Goal: Information Seeking & Learning: Learn about a topic

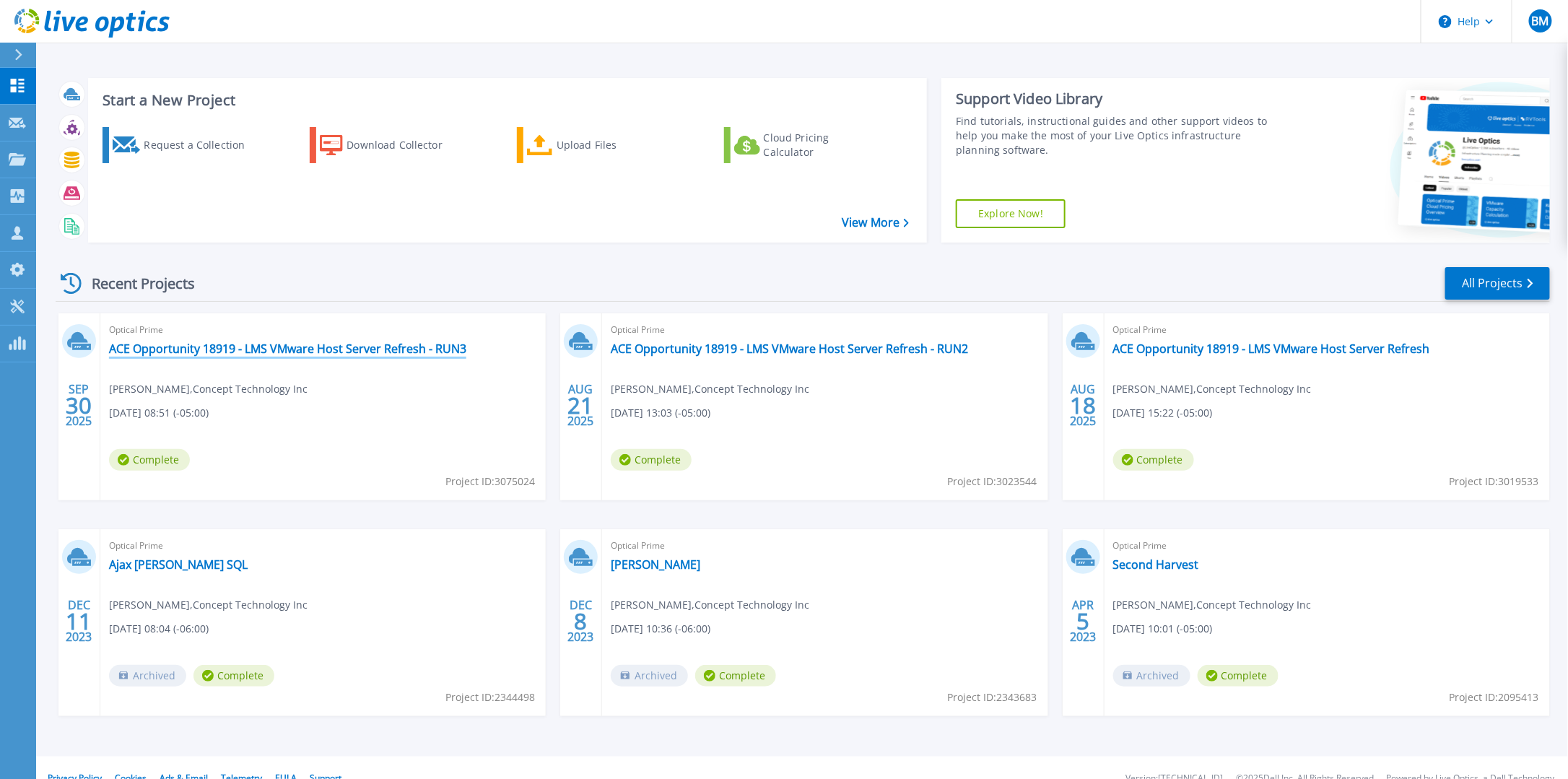
drag, startPoint x: 218, startPoint y: 347, endPoint x: 394, endPoint y: 376, distance: 178.4
click at [218, 347] on link "ACE Opportunity 18919 - LMS VMware Host Server Refresh - RUN3" at bounding box center [288, 348] width 358 height 15
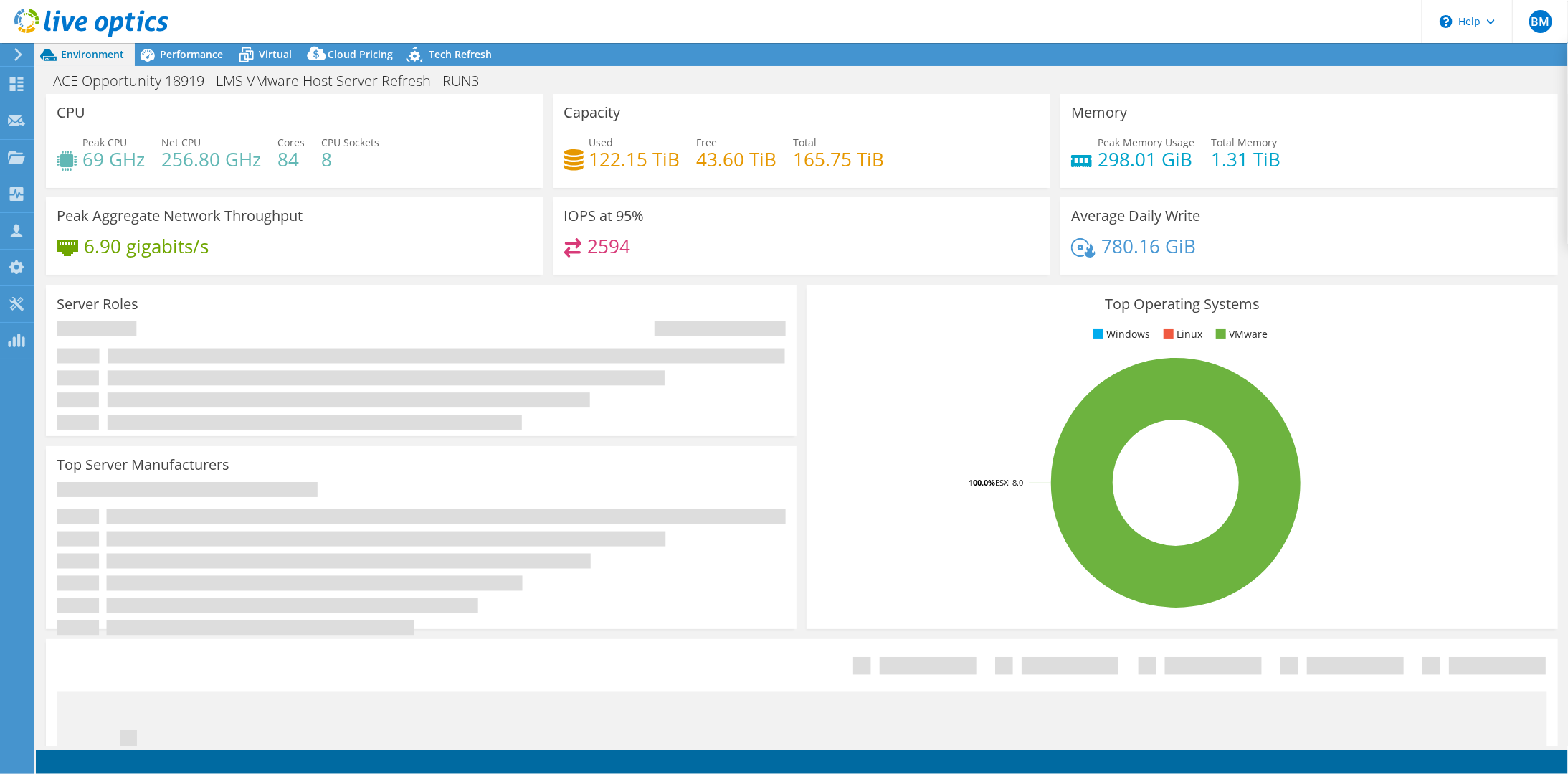
select select "USD"
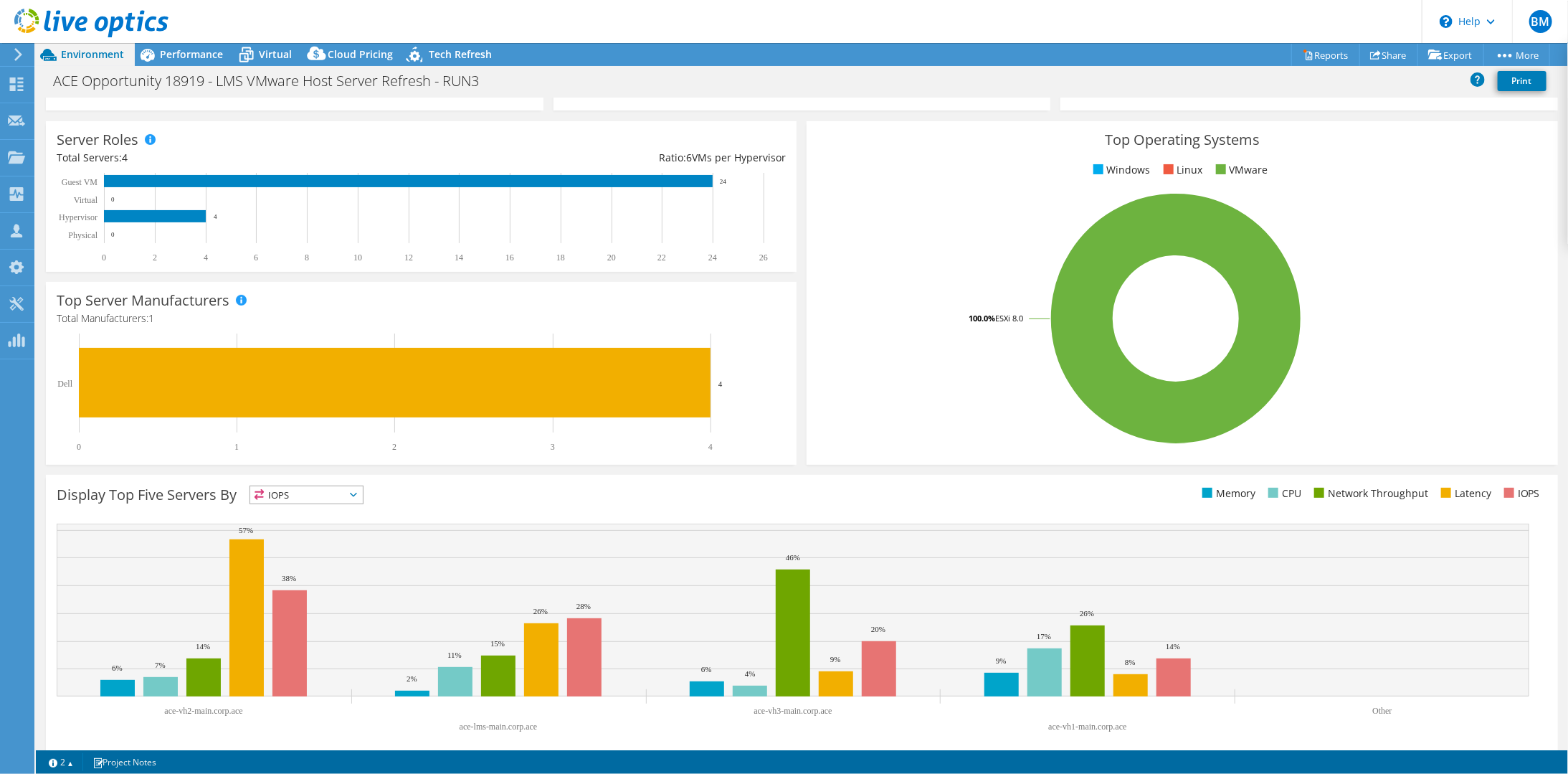
scroll to position [182, 0]
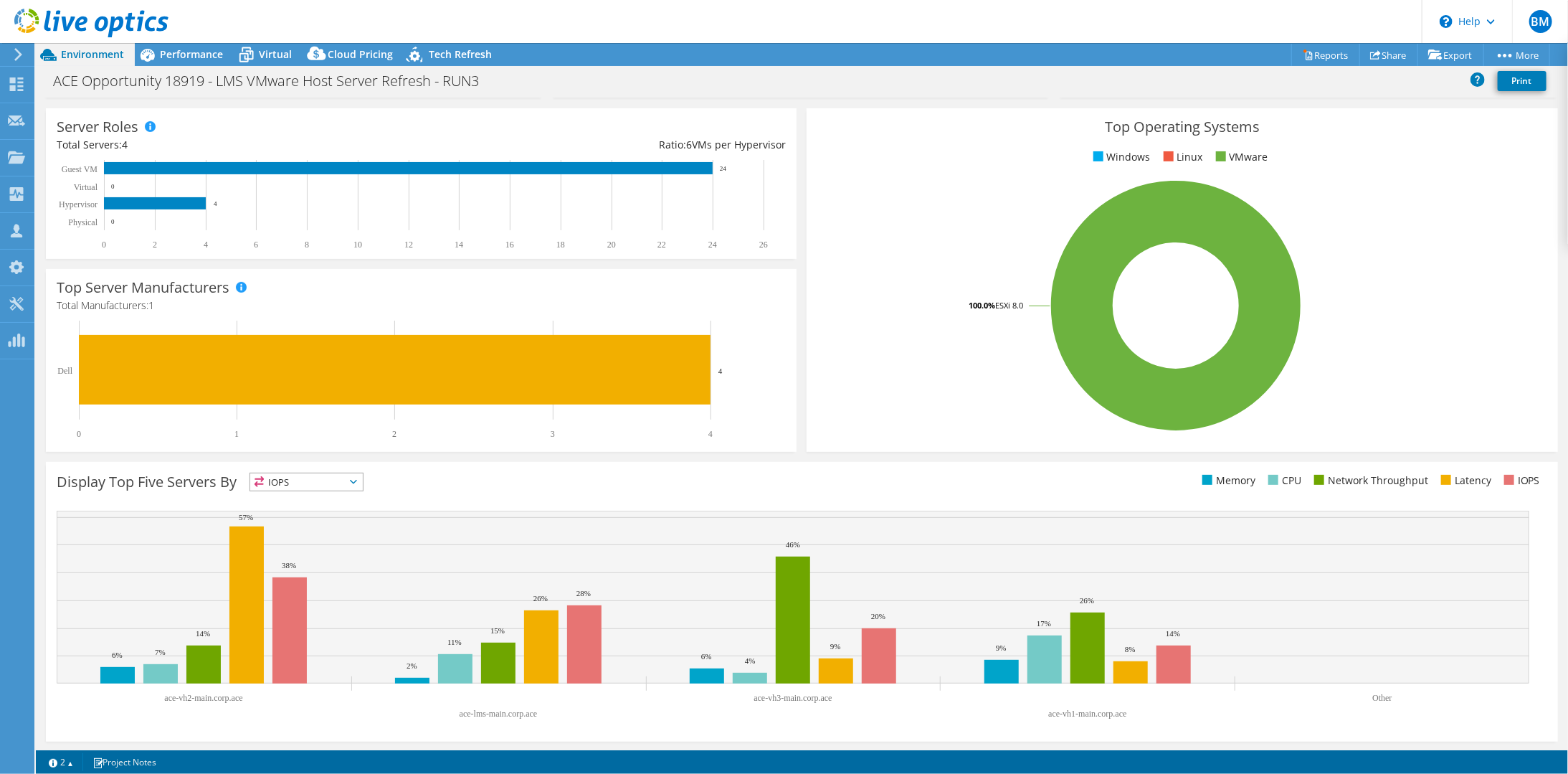
click at [337, 473] on div "IOPS IOPS" at bounding box center [307, 482] width 114 height 18
click at [337, 470] on div "Display Top Five Servers By IOPS IOPS" at bounding box center [802, 602] width 1512 height 280
click at [338, 476] on span "IOPS" at bounding box center [306, 482] width 113 height 17
click at [293, 536] on li "CPU" at bounding box center [306, 540] width 113 height 20
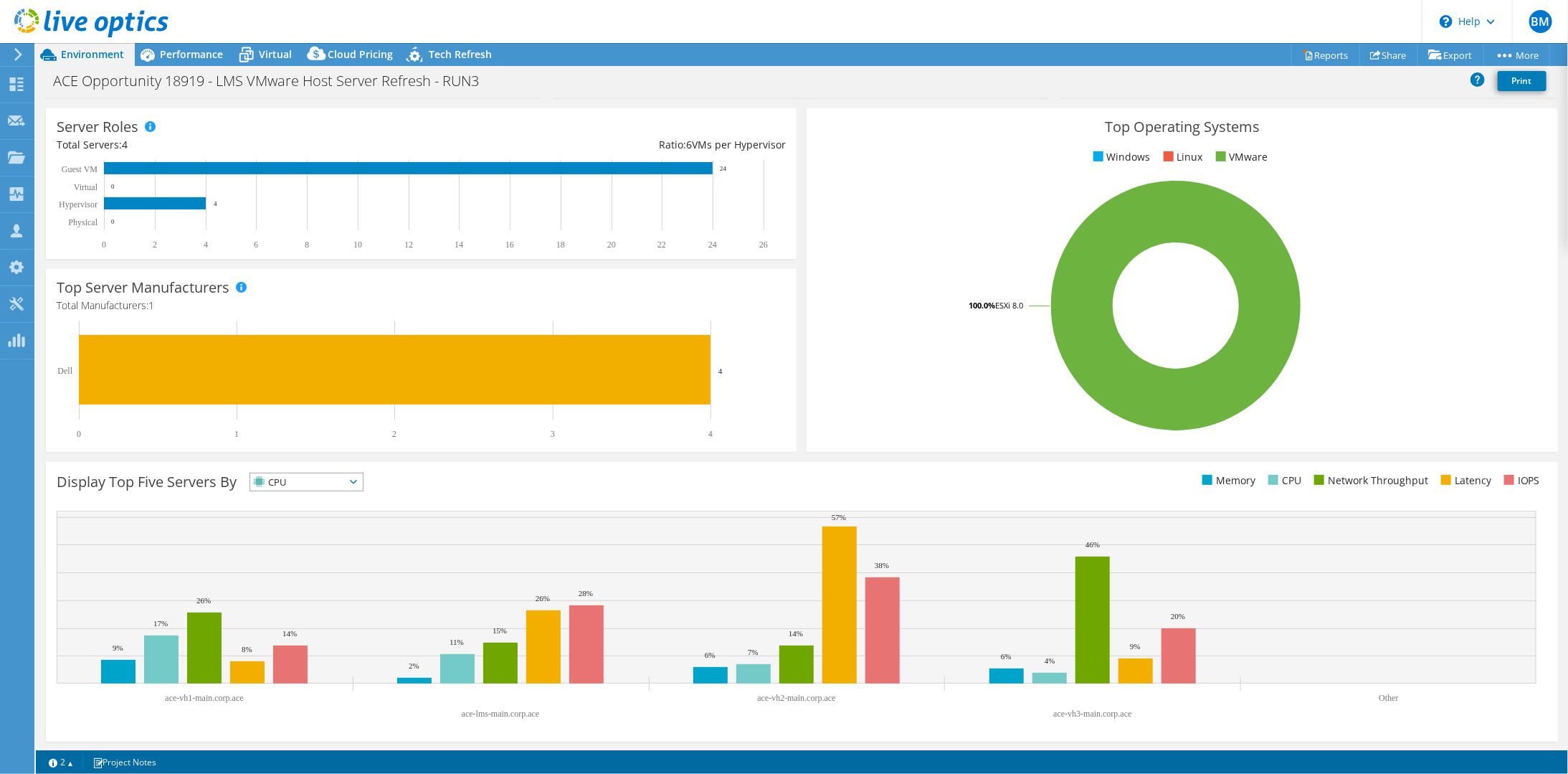
click at [316, 486] on span "CPU" at bounding box center [297, 482] width 95 height 17
click at [302, 521] on li "Memory" at bounding box center [306, 520] width 113 height 20
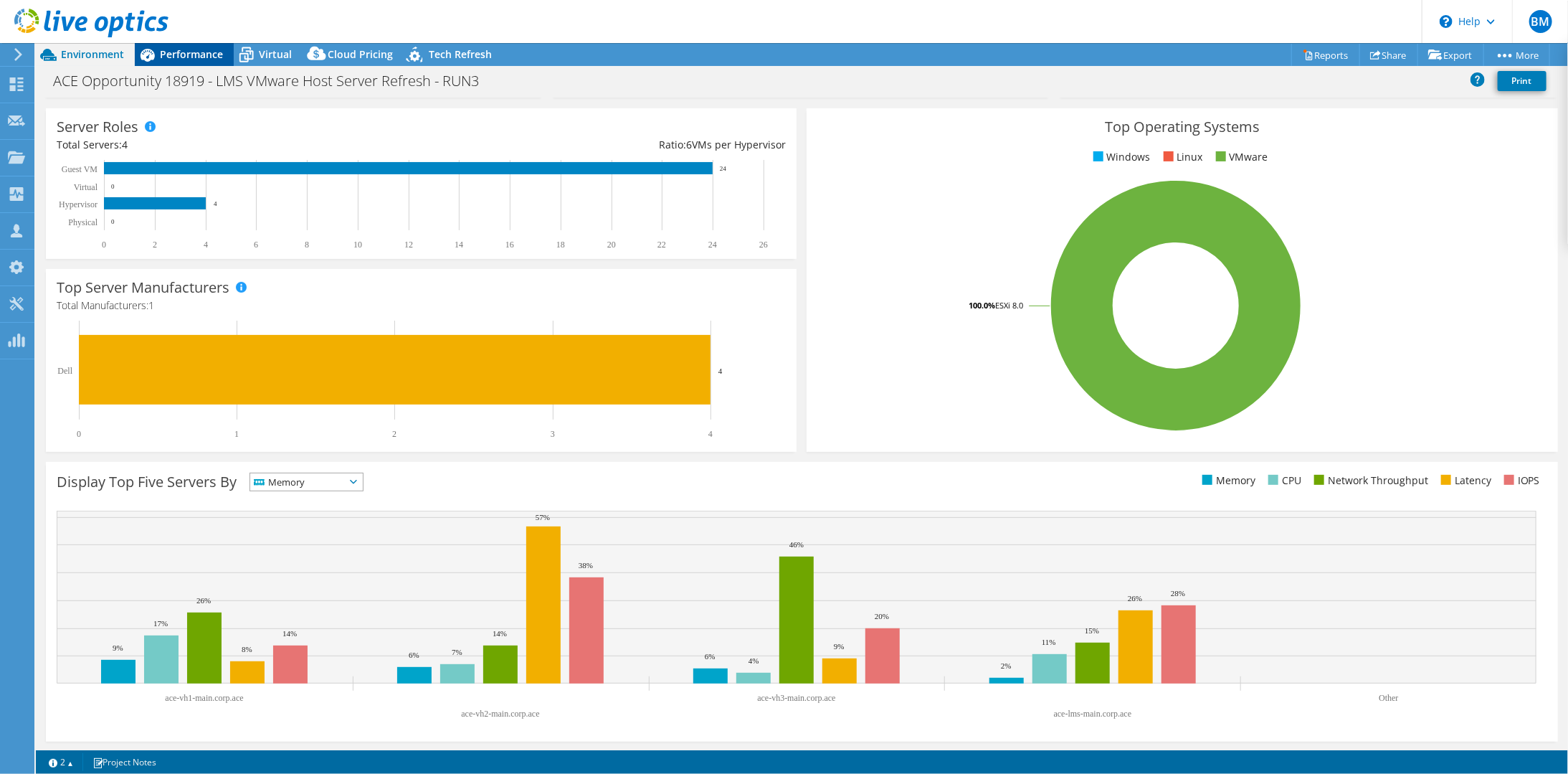
click at [210, 54] on span "Performance" at bounding box center [191, 54] width 63 height 14
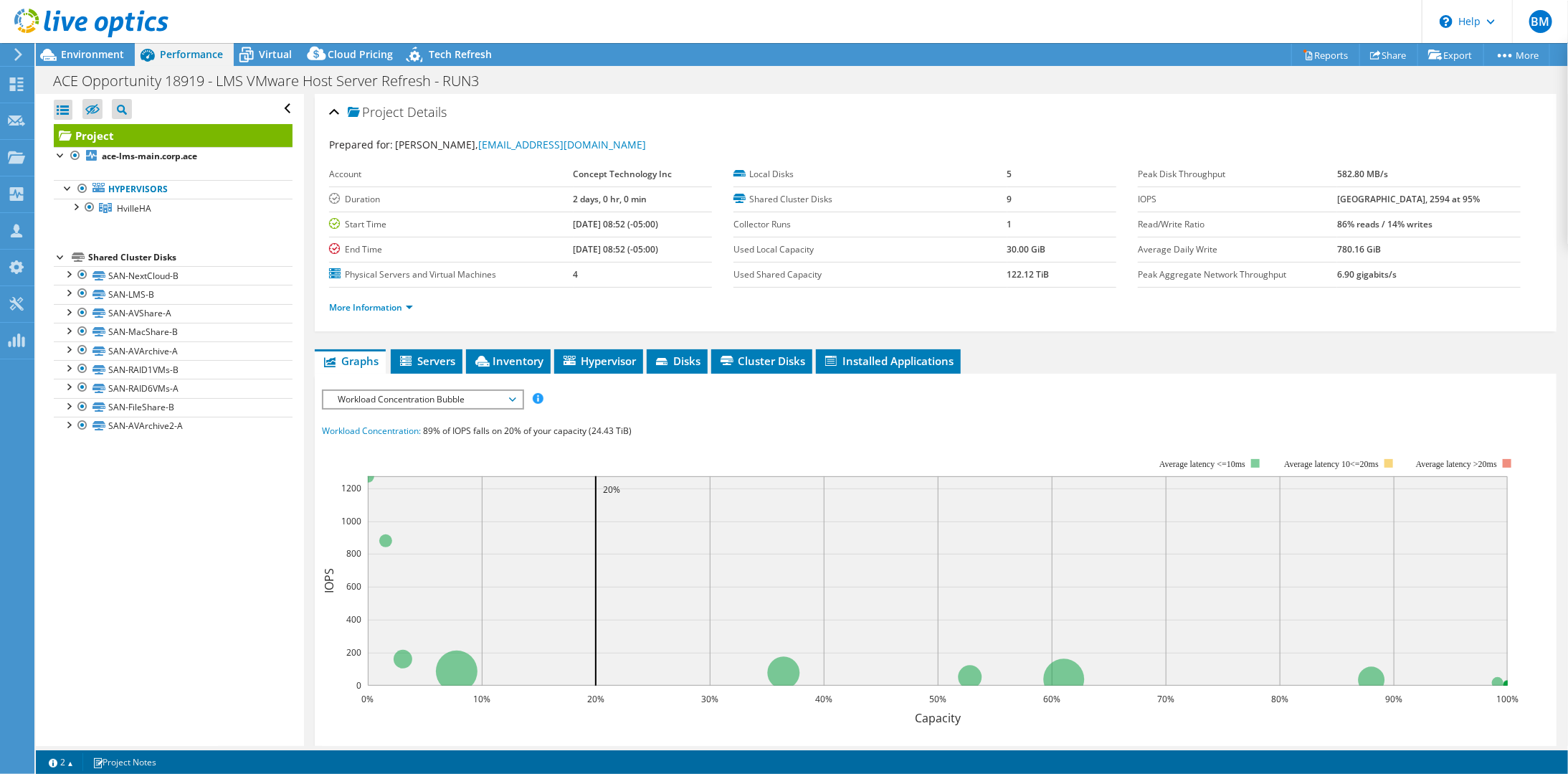
scroll to position [0, 0]
click at [523, 364] on span "Inventory" at bounding box center [508, 360] width 70 height 14
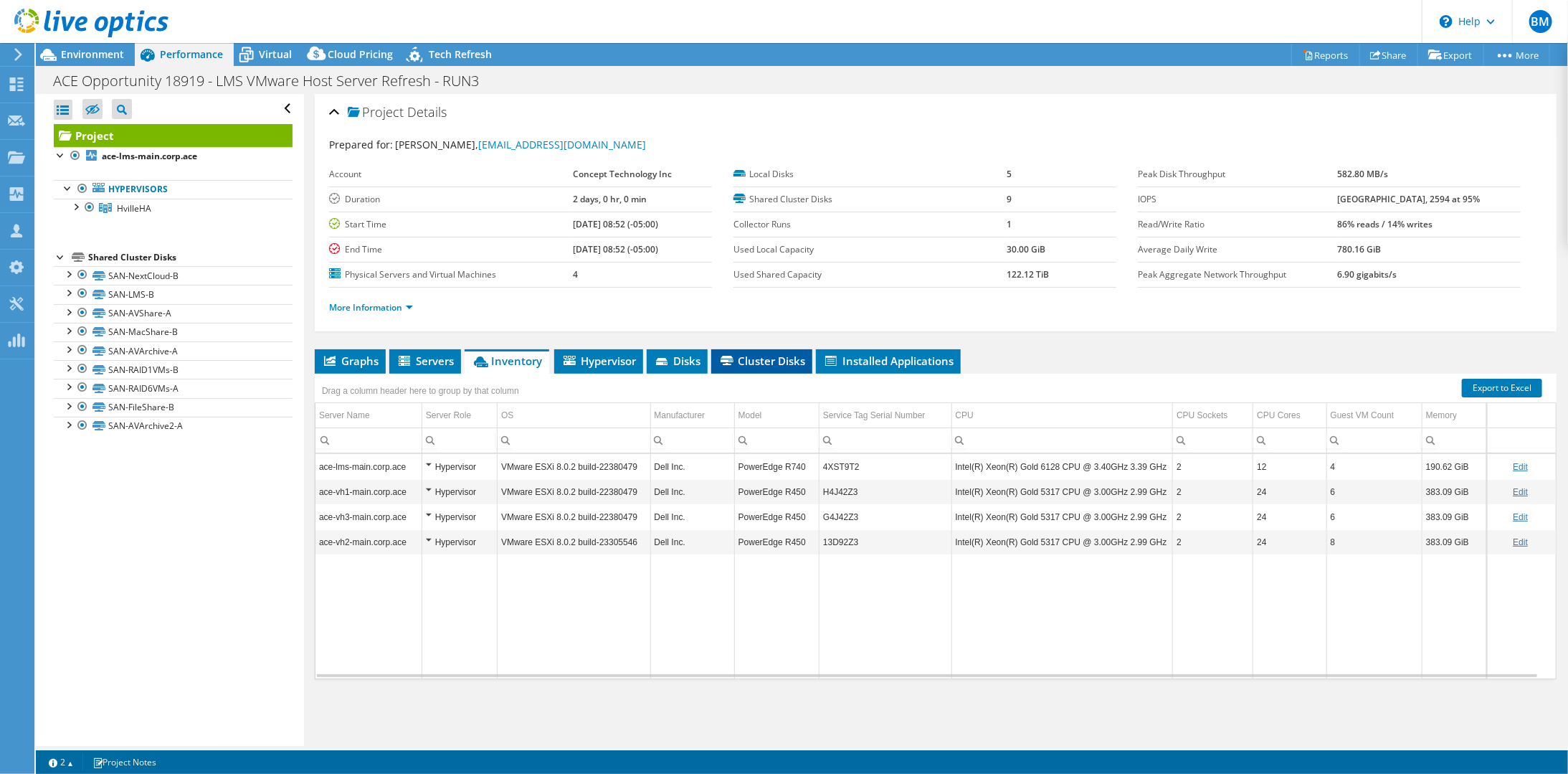
drag, startPoint x: 769, startPoint y: 359, endPoint x: 725, endPoint y: 364, distance: 44.3
click at [769, 359] on span "Cluster Disks" at bounding box center [762, 360] width 87 height 14
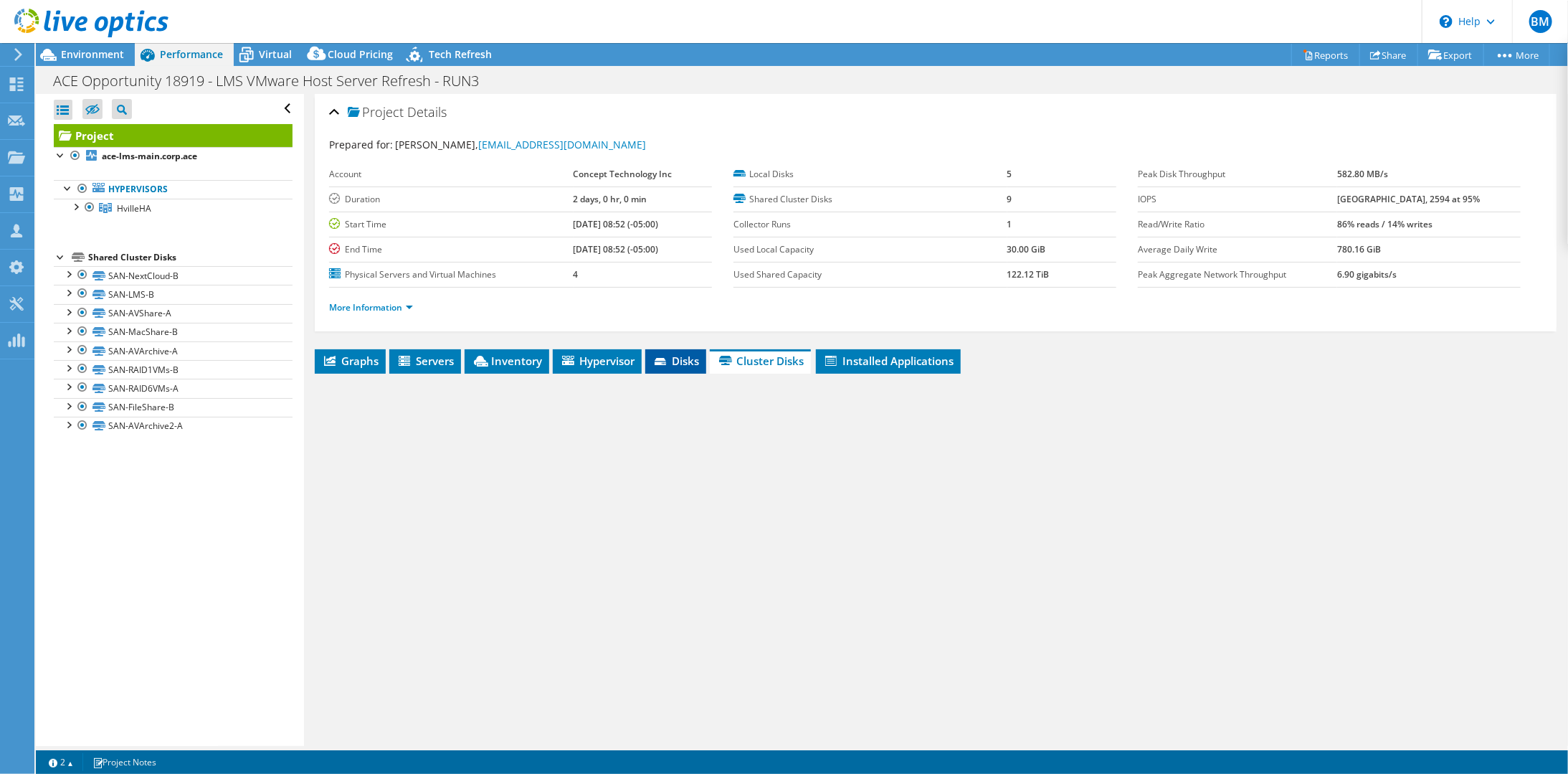
click at [669, 364] on li "Disks" at bounding box center [675, 361] width 61 height 24
click at [582, 362] on span "Hypervisor" at bounding box center [596, 360] width 74 height 14
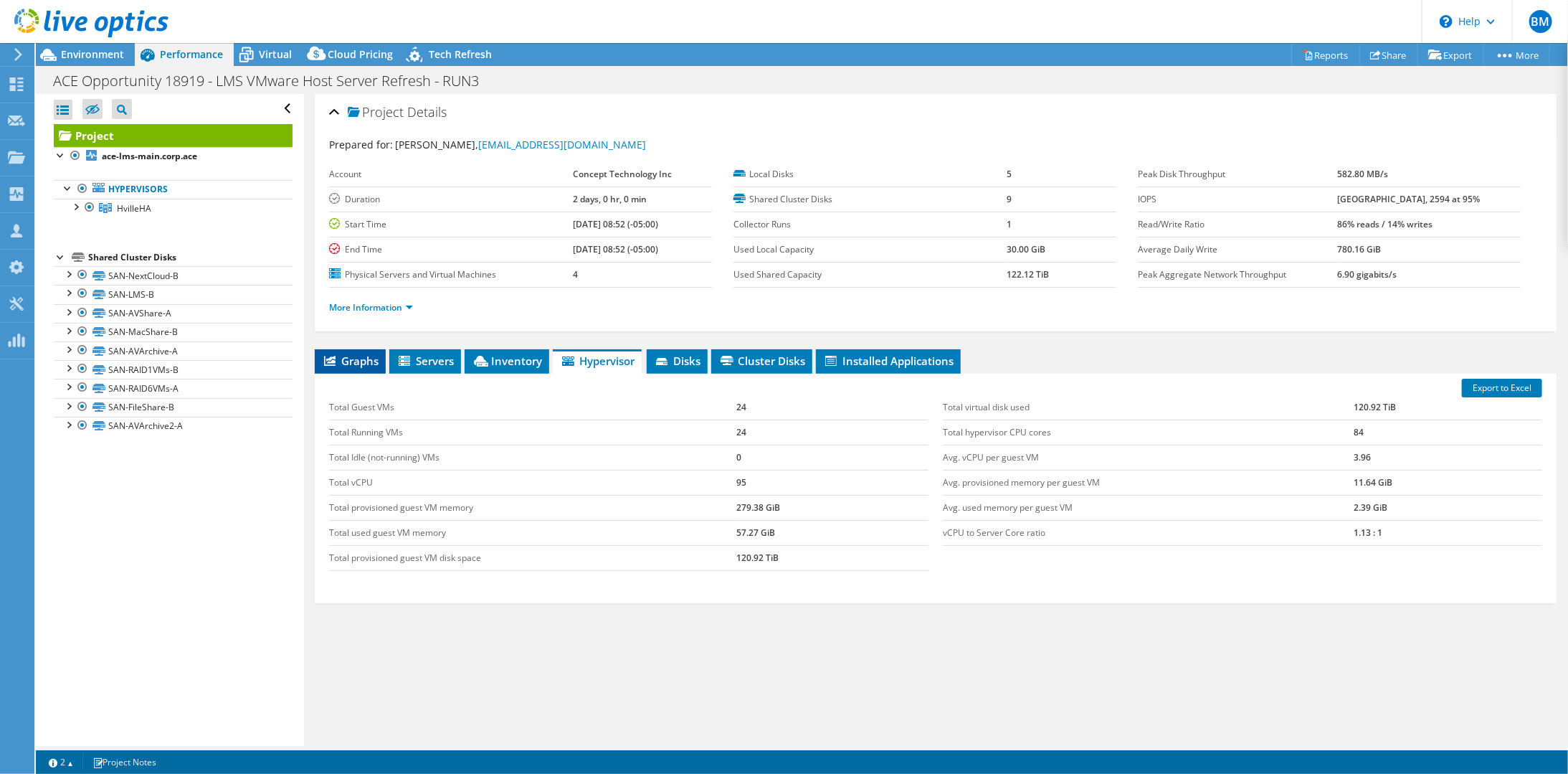
click at [370, 358] on span "Graphs" at bounding box center [350, 360] width 57 height 14
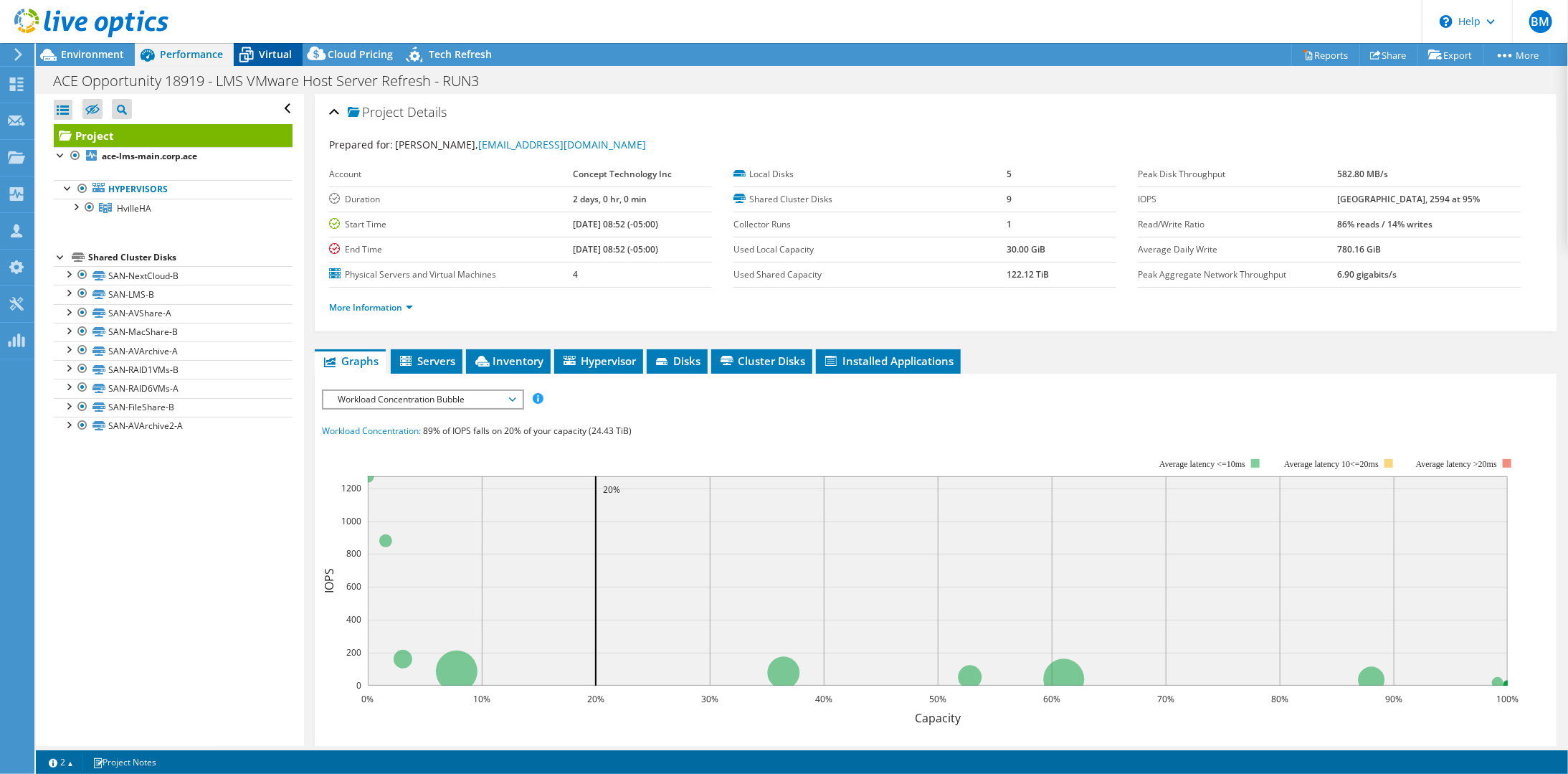
click at [281, 60] on span "Virtual" at bounding box center [275, 54] width 33 height 14
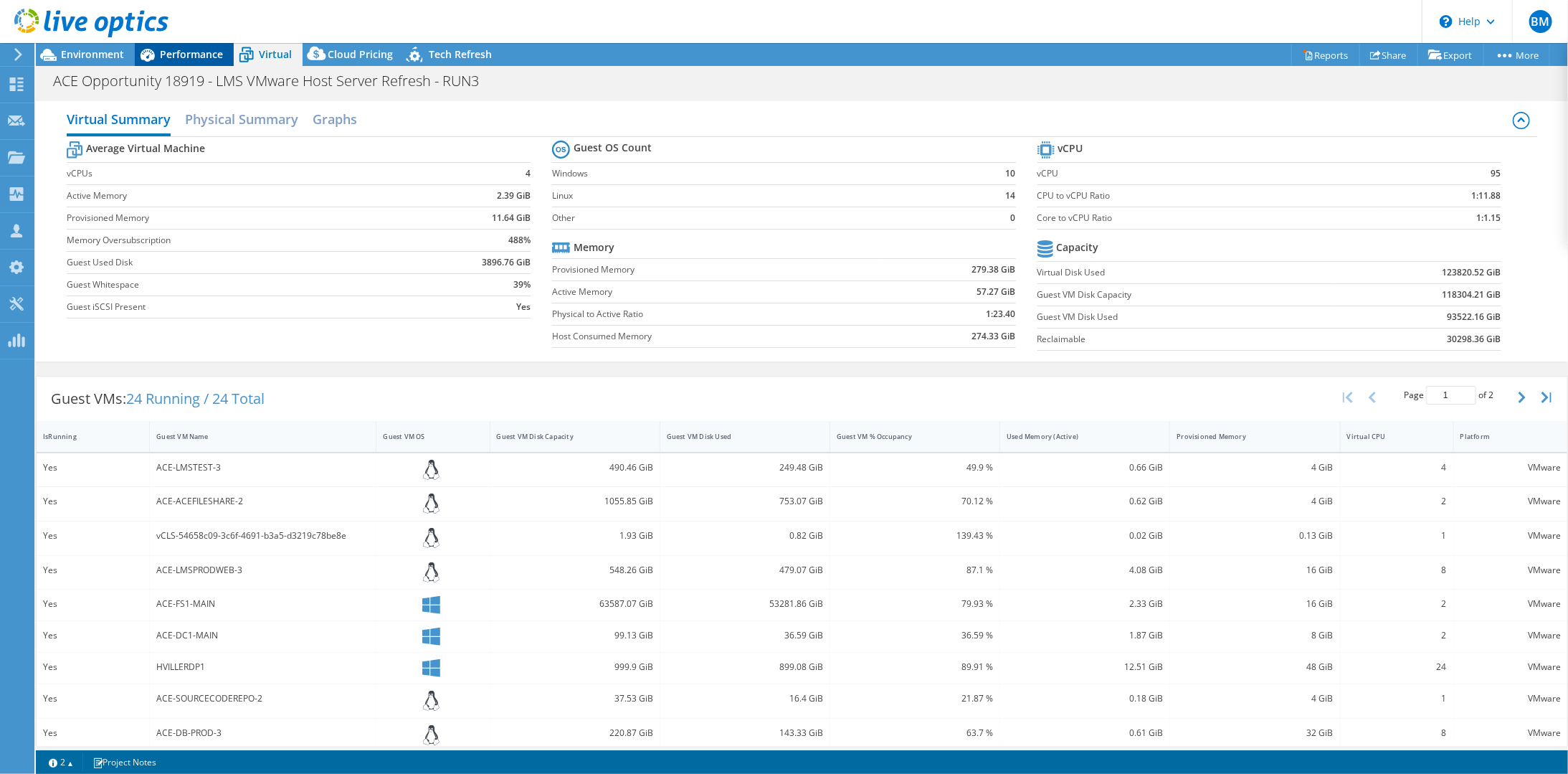
click at [179, 52] on span "Performance" at bounding box center [191, 54] width 63 height 14
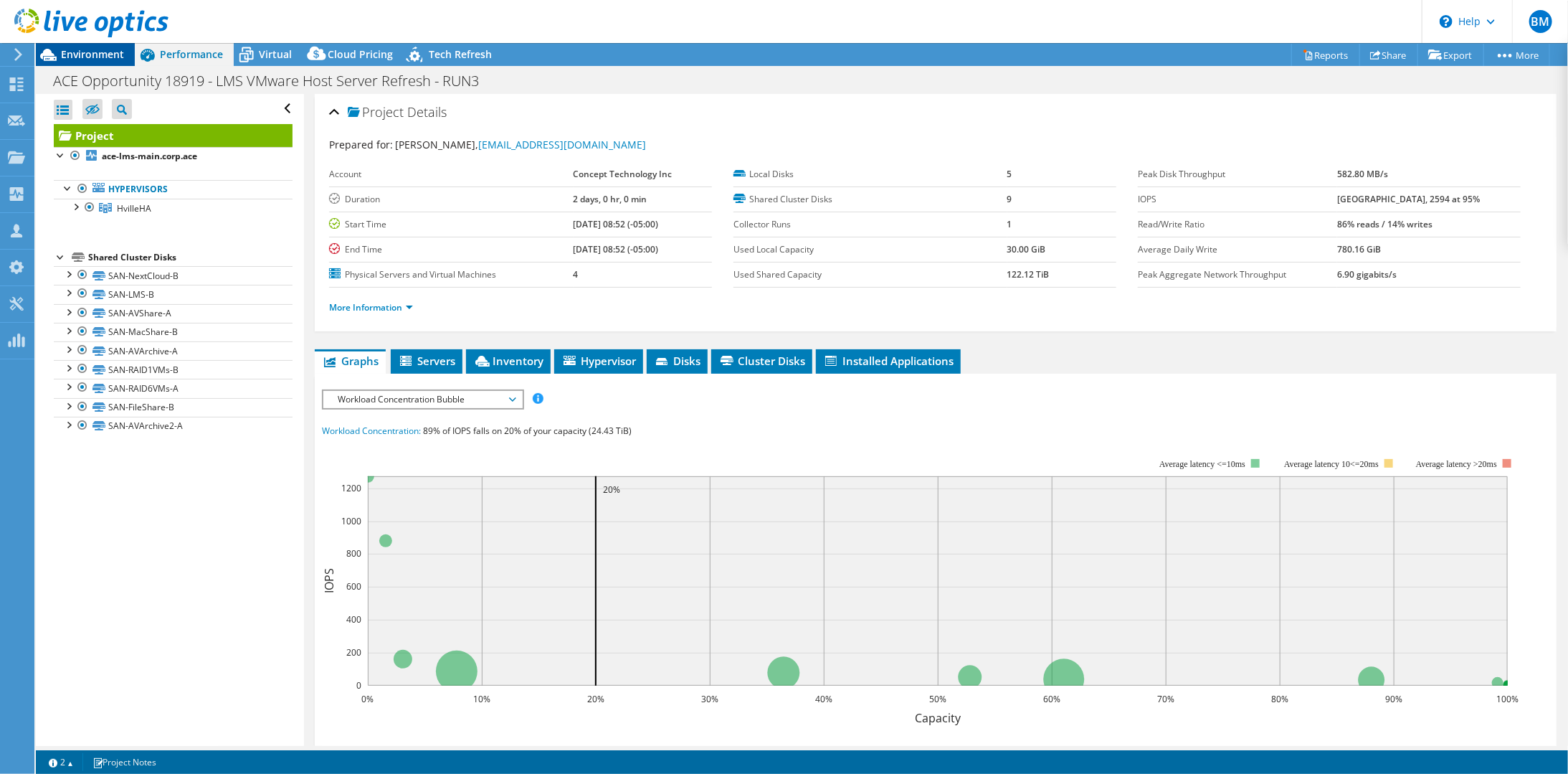
click at [90, 60] on span "Environment" at bounding box center [92, 54] width 63 height 14
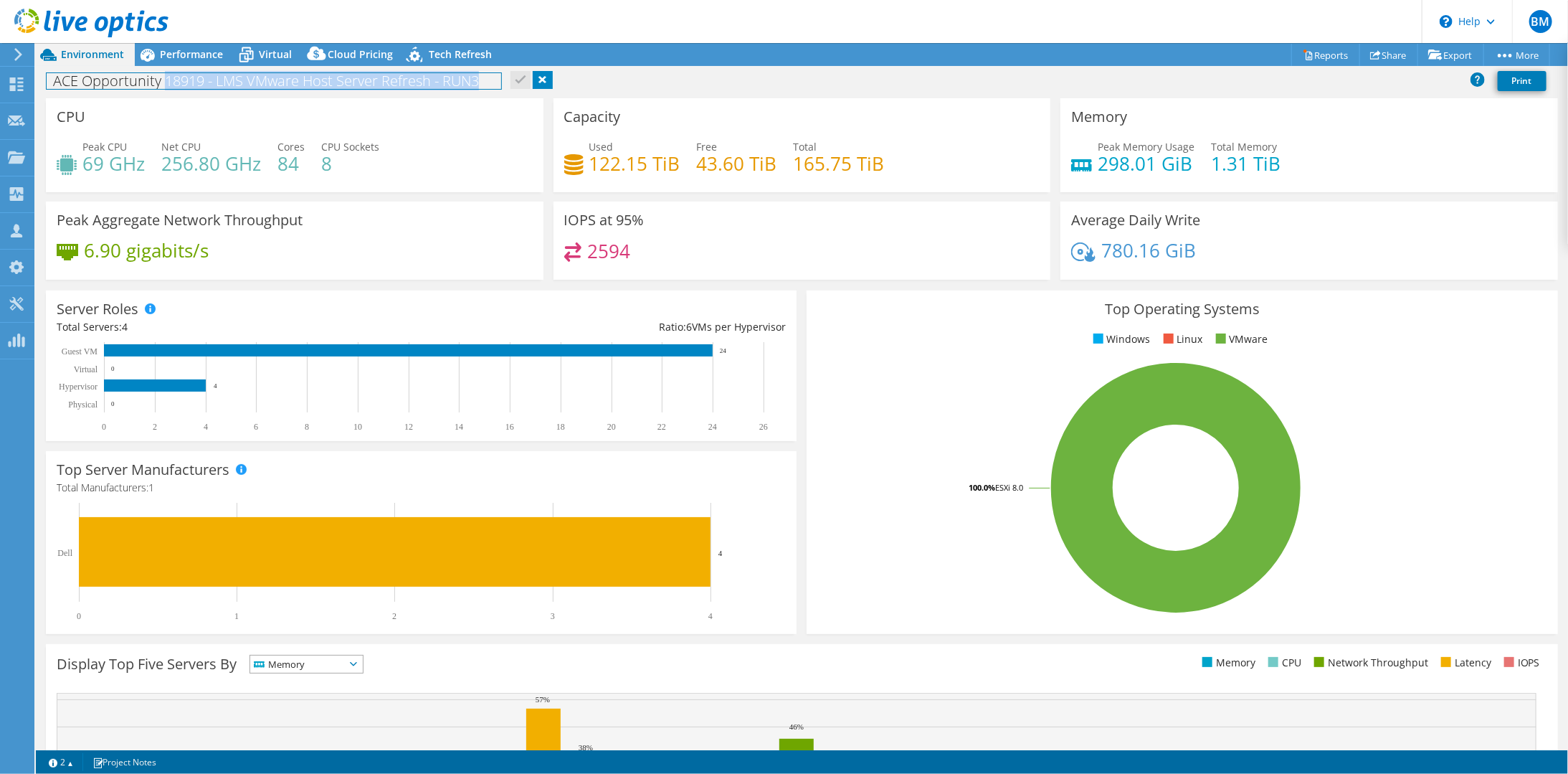
drag, startPoint x: 507, startPoint y: 82, endPoint x: 165, endPoint y: 74, distance: 342.1
click at [165, 74] on div "ACE Opportunity 18919 - LMS VMware Host Server Refresh - RUN3 Print" at bounding box center [802, 80] width 1532 height 26
click at [744, 77] on div "ACE Opportunity 18919 - LMS VMware Host Server Refresh - RUN3 Print" at bounding box center [802, 80] width 1532 height 26
click at [537, 29] on header "BM Channel Partner [PERSON_NAME] [EMAIL_ADDRESS][DOMAIN_NAME] Concept Technolog…" at bounding box center [784, 21] width 1568 height 43
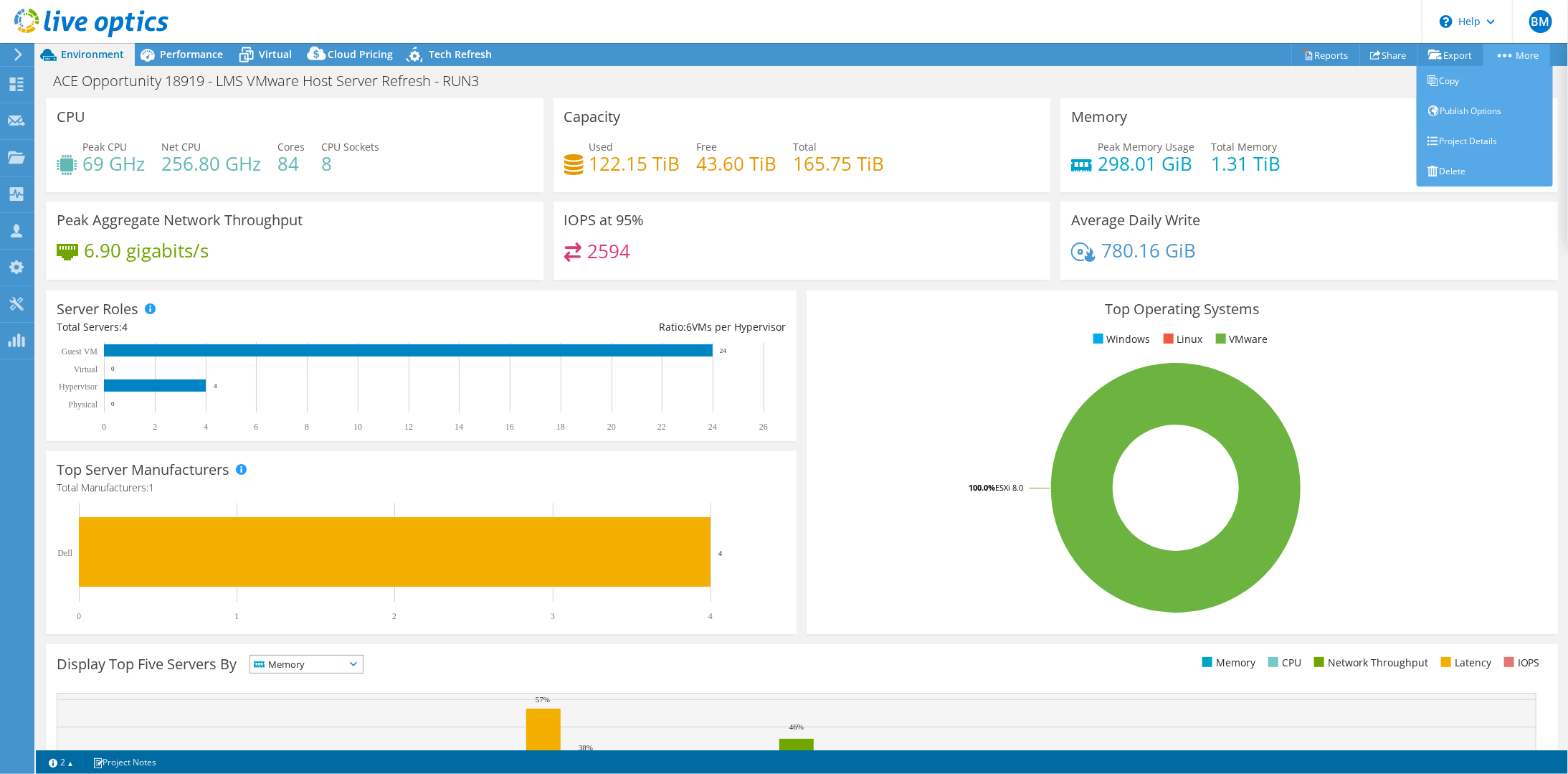
click at [1490, 55] on link "More" at bounding box center [1516, 54] width 67 height 22
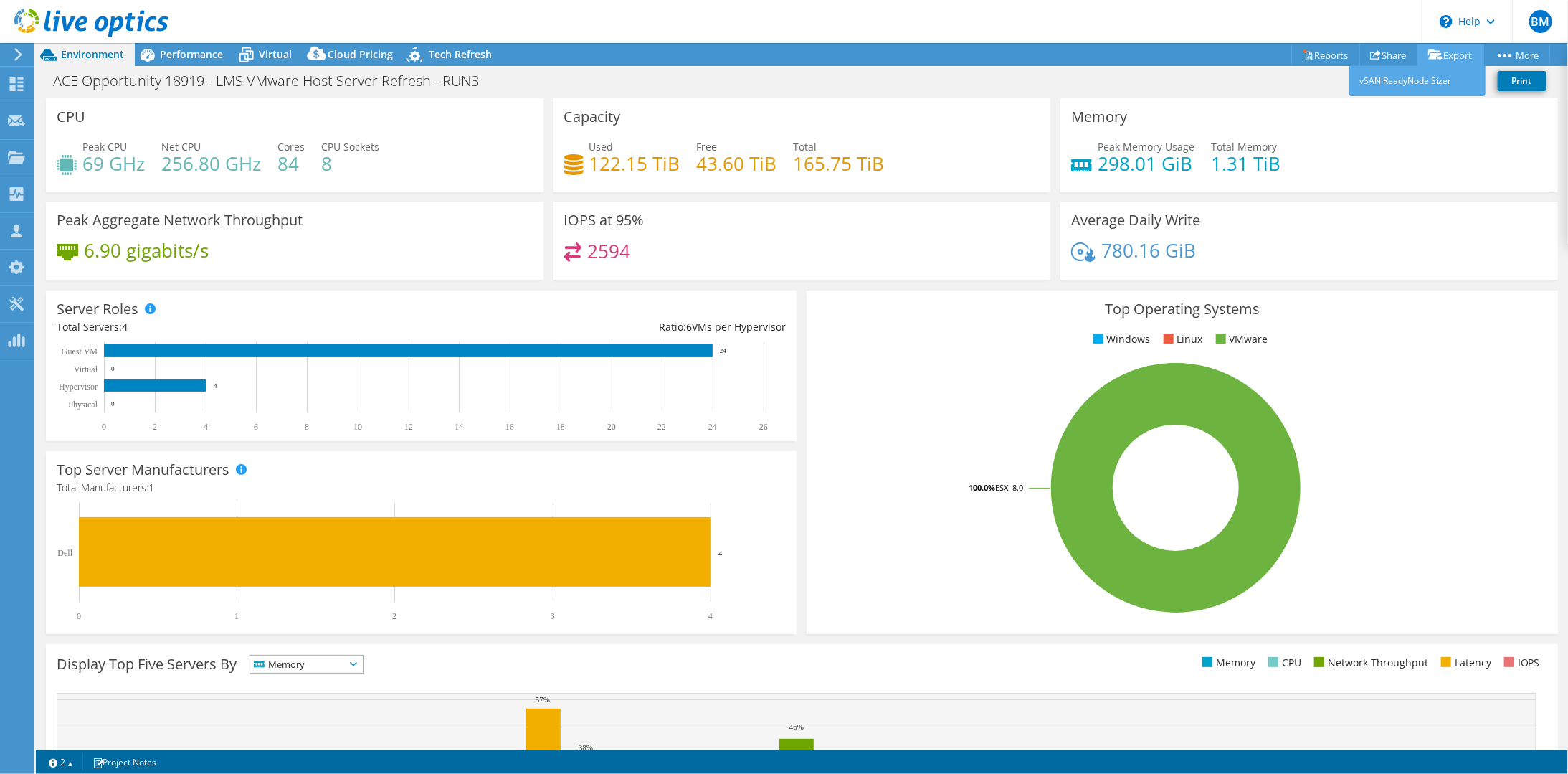
click at [1455, 49] on link "Export" at bounding box center [1450, 54] width 67 height 22
click at [1277, 29] on header "BM Channel Partner [PERSON_NAME] [EMAIL_ADDRESS][DOMAIN_NAME] Concept Technolog…" at bounding box center [784, 21] width 1568 height 43
click at [1317, 57] on link "Reports" at bounding box center [1325, 54] width 69 height 22
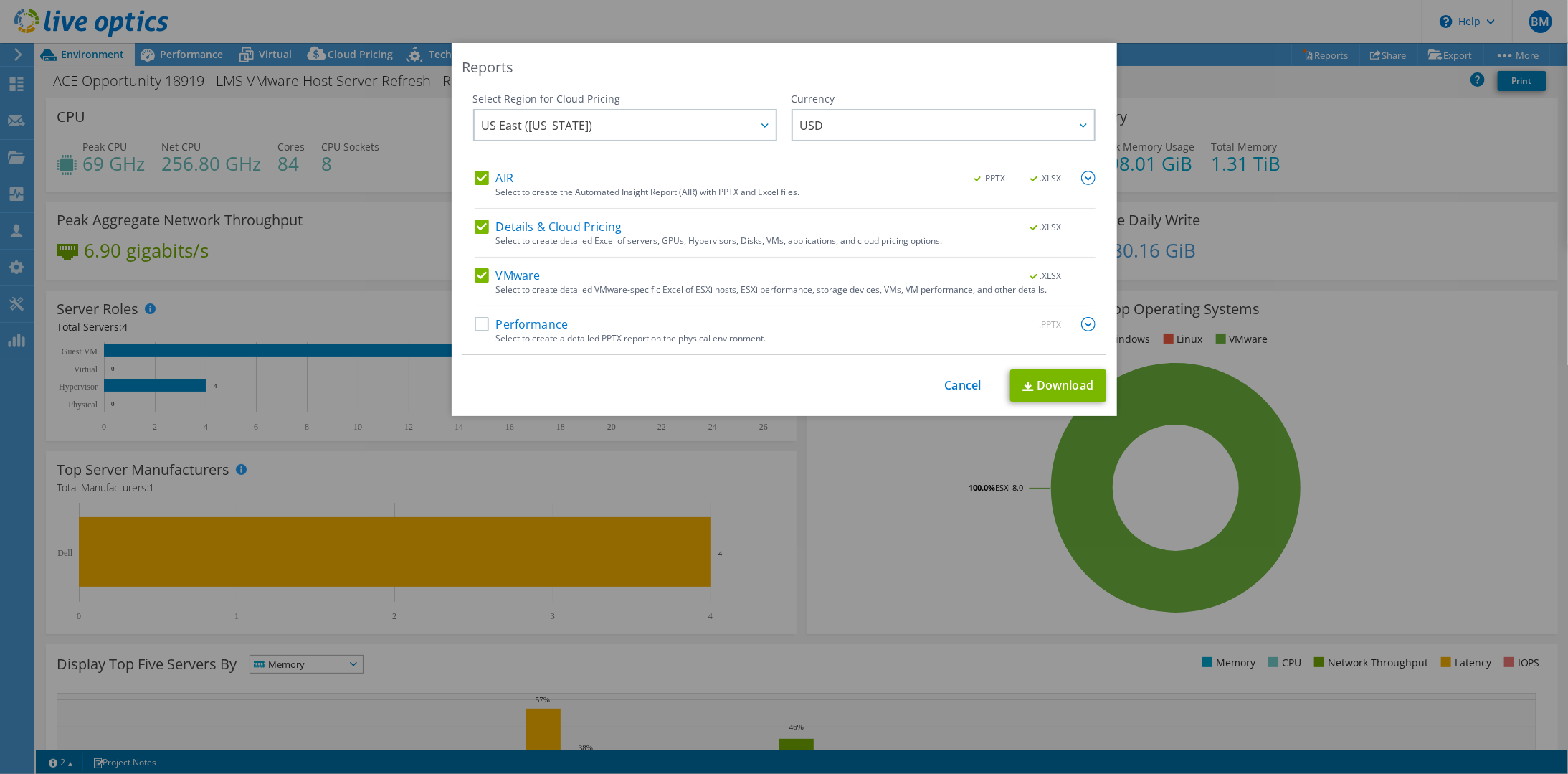
click at [479, 322] on label "Performance" at bounding box center [521, 323] width 94 height 14
click at [0, 0] on input "Performance" at bounding box center [0, 0] width 0 height 0
